Goal: Transaction & Acquisition: Book appointment/travel/reservation

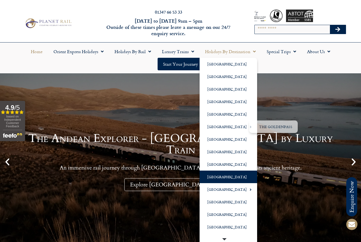
click at [214, 178] on link "[GEOGRAPHIC_DATA]" at bounding box center [229, 177] width 58 height 13
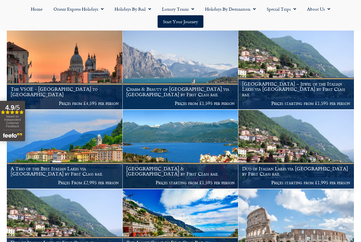
scroll to position [159, 0]
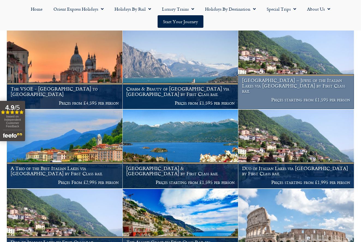
click at [283, 89] on figcaption "Lake Como – Jewel of the Italian Lakes via Locarno by First Class rail Prices s…" at bounding box center [297, 91] width 116 height 35
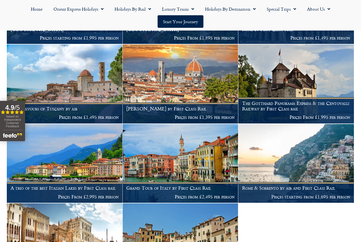
scroll to position [381, 0]
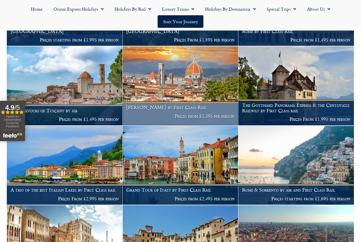
click at [134, 114] on p "Prices from £1,395 per person" at bounding box center [180, 116] width 108 height 5
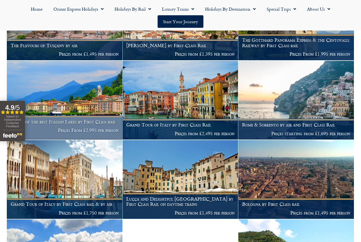
scroll to position [451, 0]
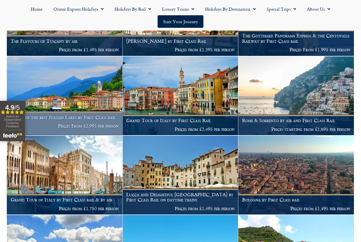
click at [85, 123] on p "Prices From £2,995 per person" at bounding box center [65, 125] width 108 height 5
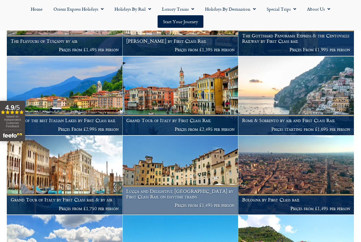
click at [140, 190] on h1 "Lucca and Delightful Tuscany by First Class Rail on daytime trains" at bounding box center [180, 194] width 108 height 11
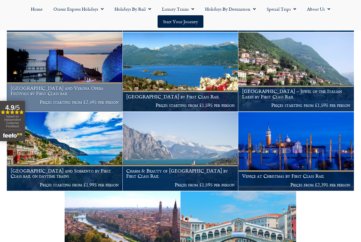
scroll to position [714, 0]
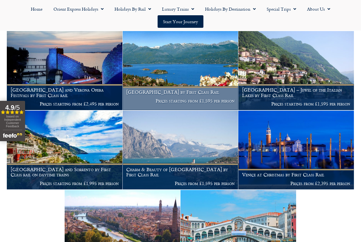
click at [187, 90] on h1 "Lake Maggiore by First Class Rail" at bounding box center [180, 92] width 108 height 5
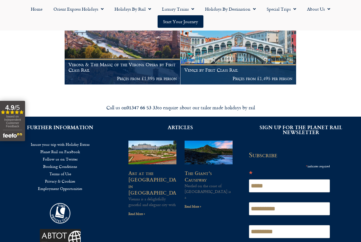
scroll to position [900, 0]
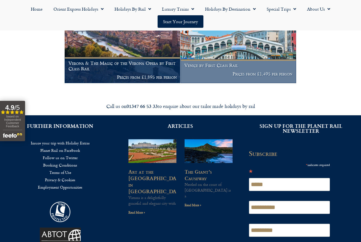
click at [205, 63] on h1 "Venice by First Class Rail" at bounding box center [238, 65] width 108 height 5
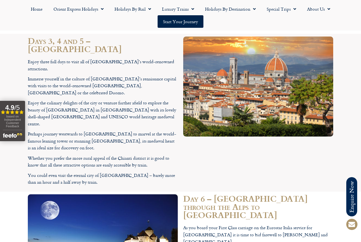
scroll to position [1044, 0]
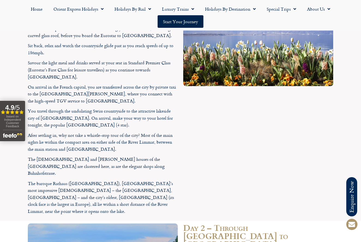
scroll to position [737, 0]
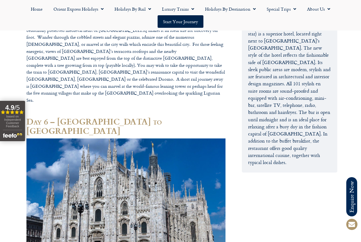
scroll to position [912, 0]
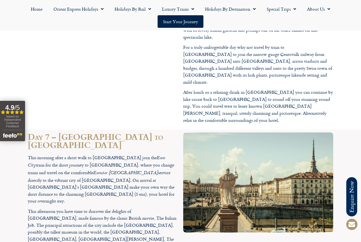
scroll to position [1143, 0]
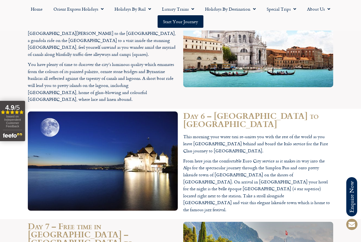
scroll to position [1003, 0]
